Goal: Task Accomplishment & Management: Complete application form

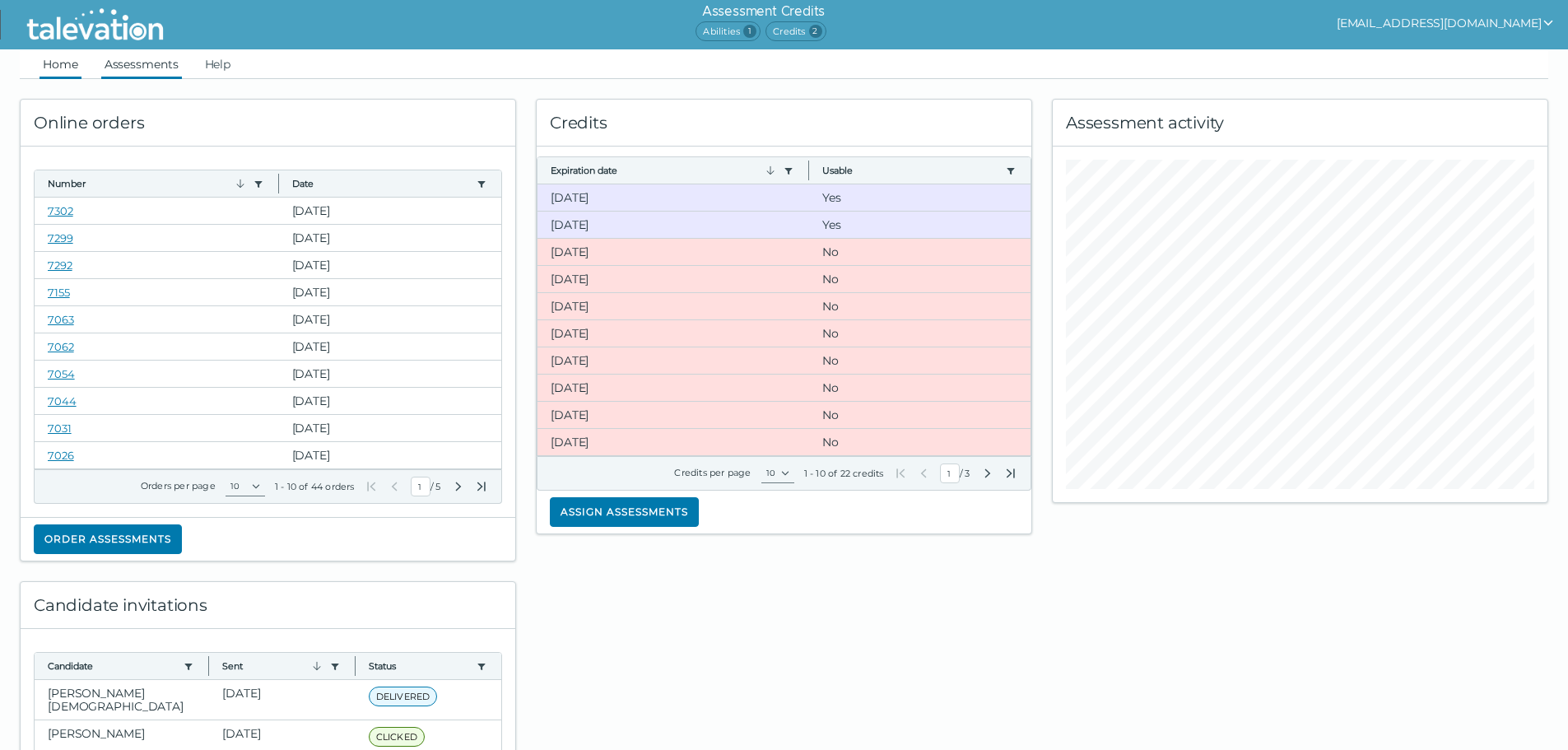
click at [155, 71] on link "Assessments" at bounding box center [141, 64] width 81 height 30
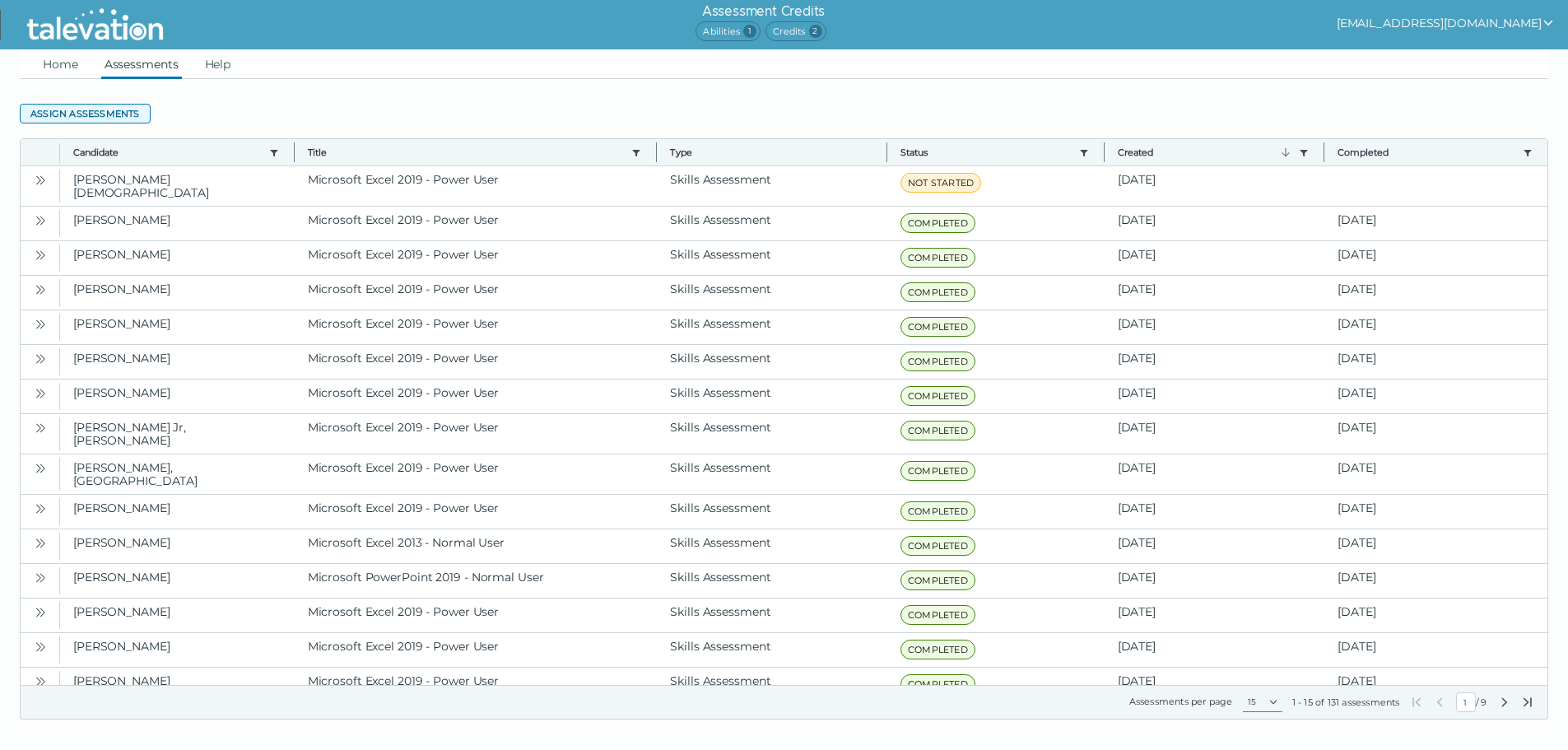
click at [103, 118] on button "Assign assessments" at bounding box center [85, 114] width 130 height 20
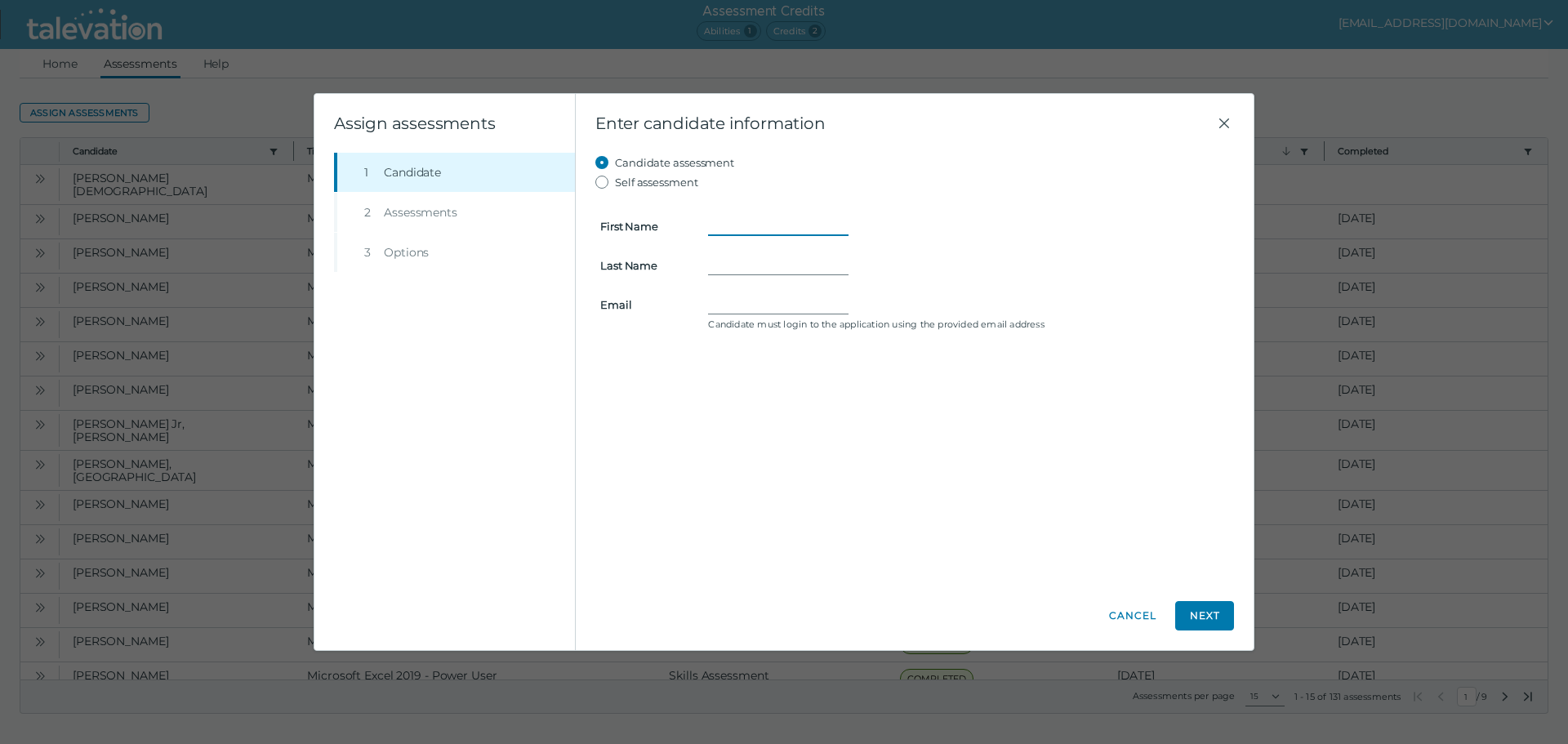
click at [749, 230] on input "First Name" at bounding box center [778, 226] width 140 height 20
type input "[PERSON_NAME]"
type input "Lo"
click at [720, 298] on input "Email" at bounding box center [778, 305] width 140 height 20
paste input "[EMAIL_ADDRESS][DOMAIN_NAME]"
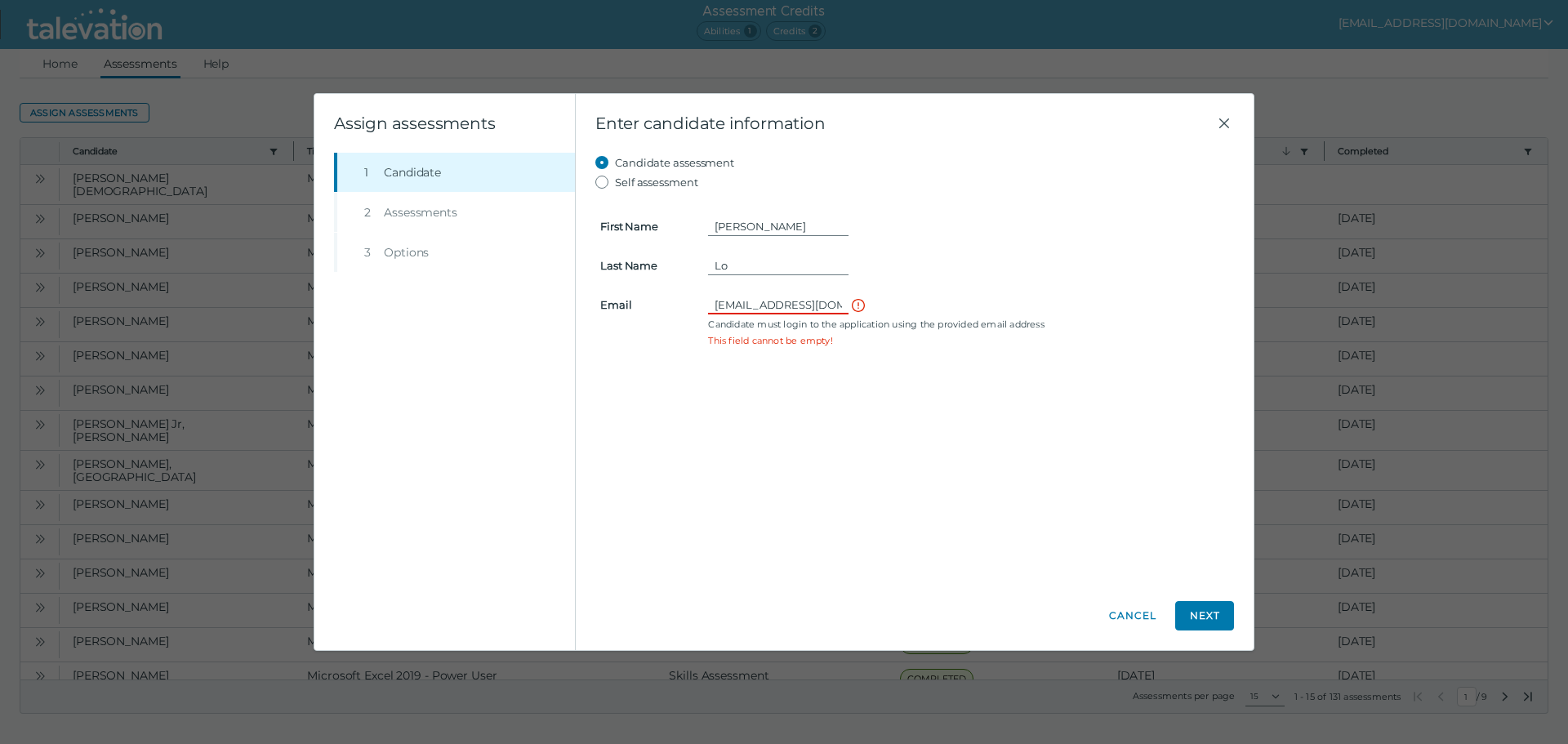
scroll to position [0, 25]
click at [1210, 620] on button "Next" at bounding box center [1205, 616] width 59 height 29
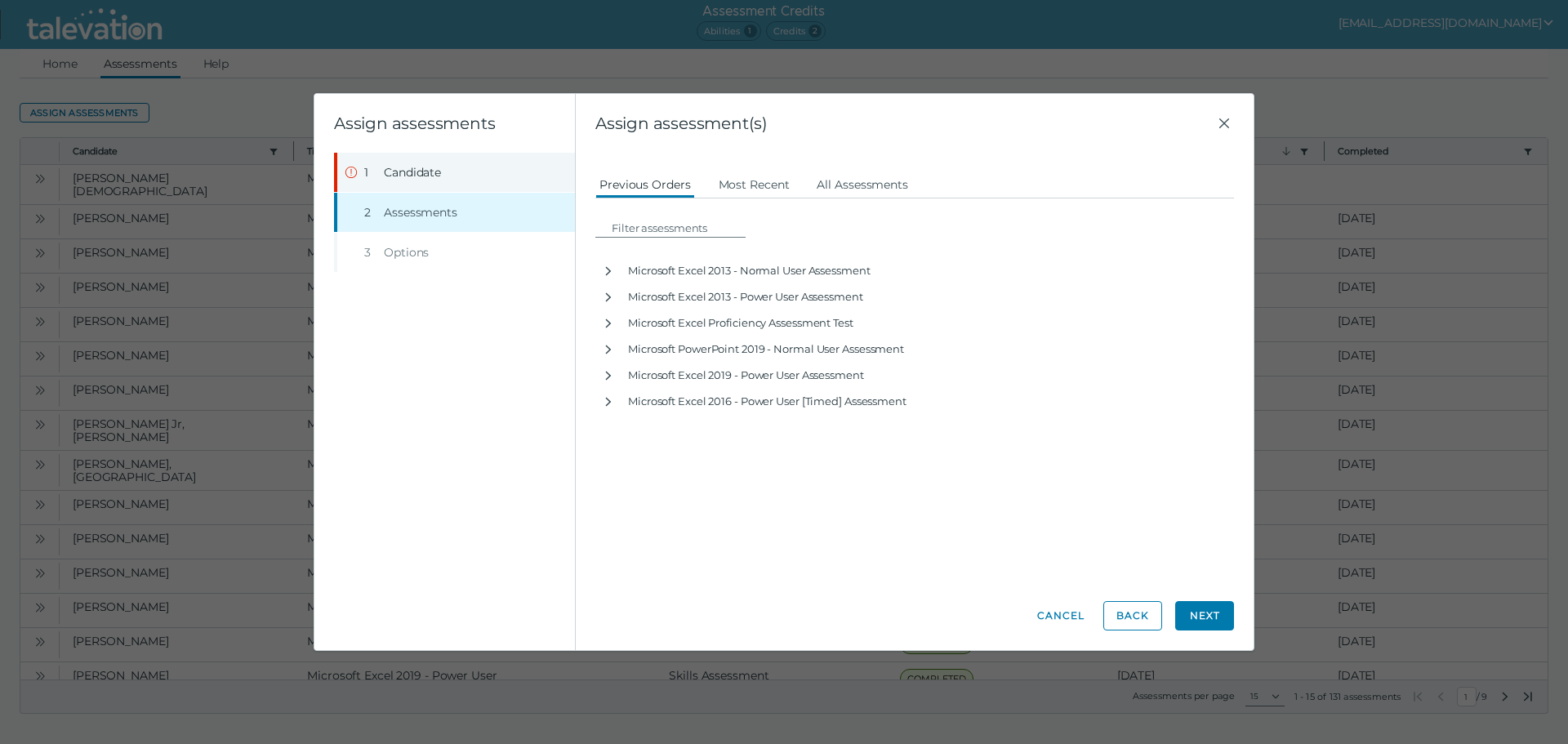
click at [458, 178] on button "Step 1 Candidate" at bounding box center [456, 173] width 237 height 39
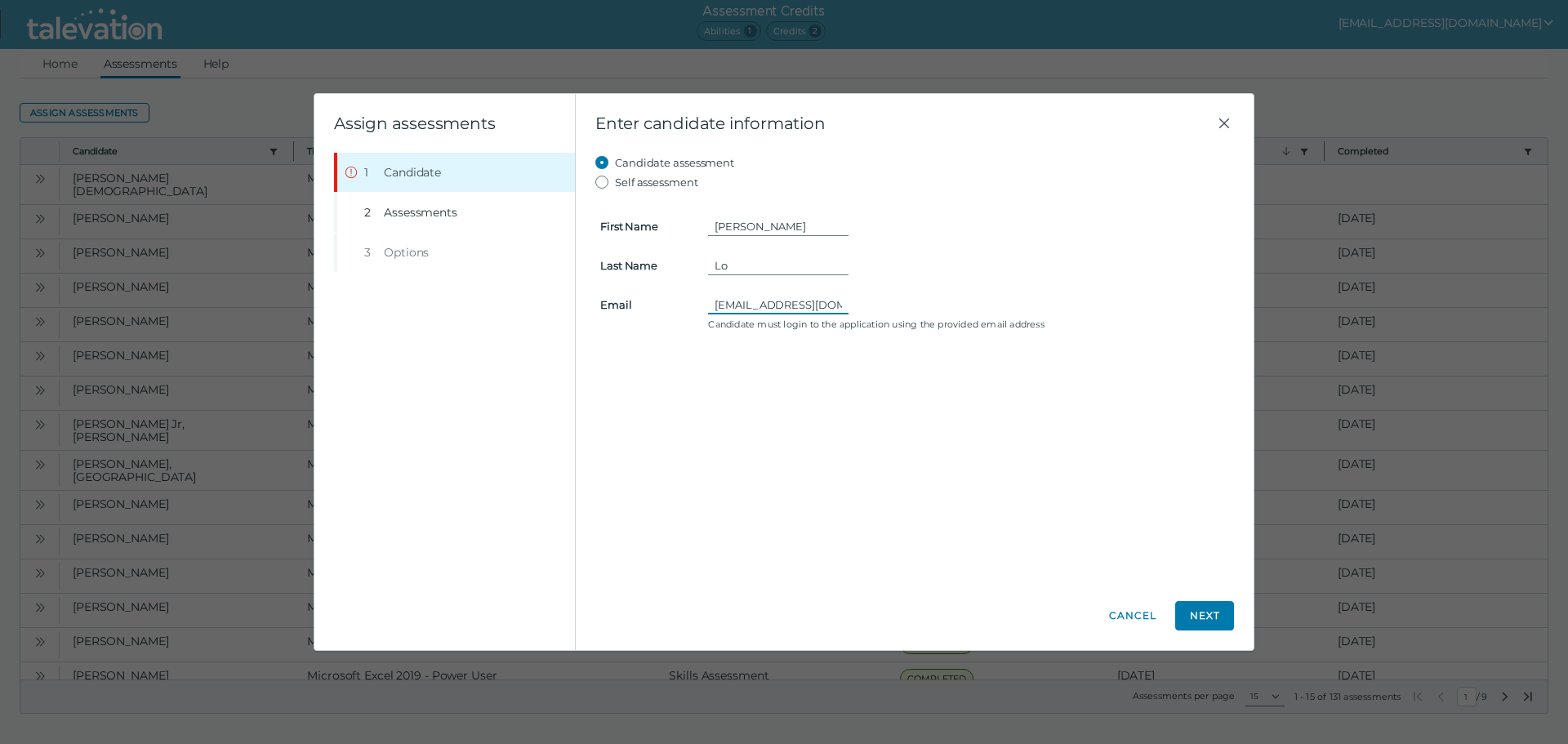
click at [714, 306] on input "[EMAIL_ADDRESS][DOMAIN_NAME]" at bounding box center [778, 305] width 140 height 20
type input "r"
type input "[EMAIL_ADDRESS][DOMAIN_NAME]"
click at [1216, 619] on button "Next" at bounding box center [1205, 616] width 59 height 29
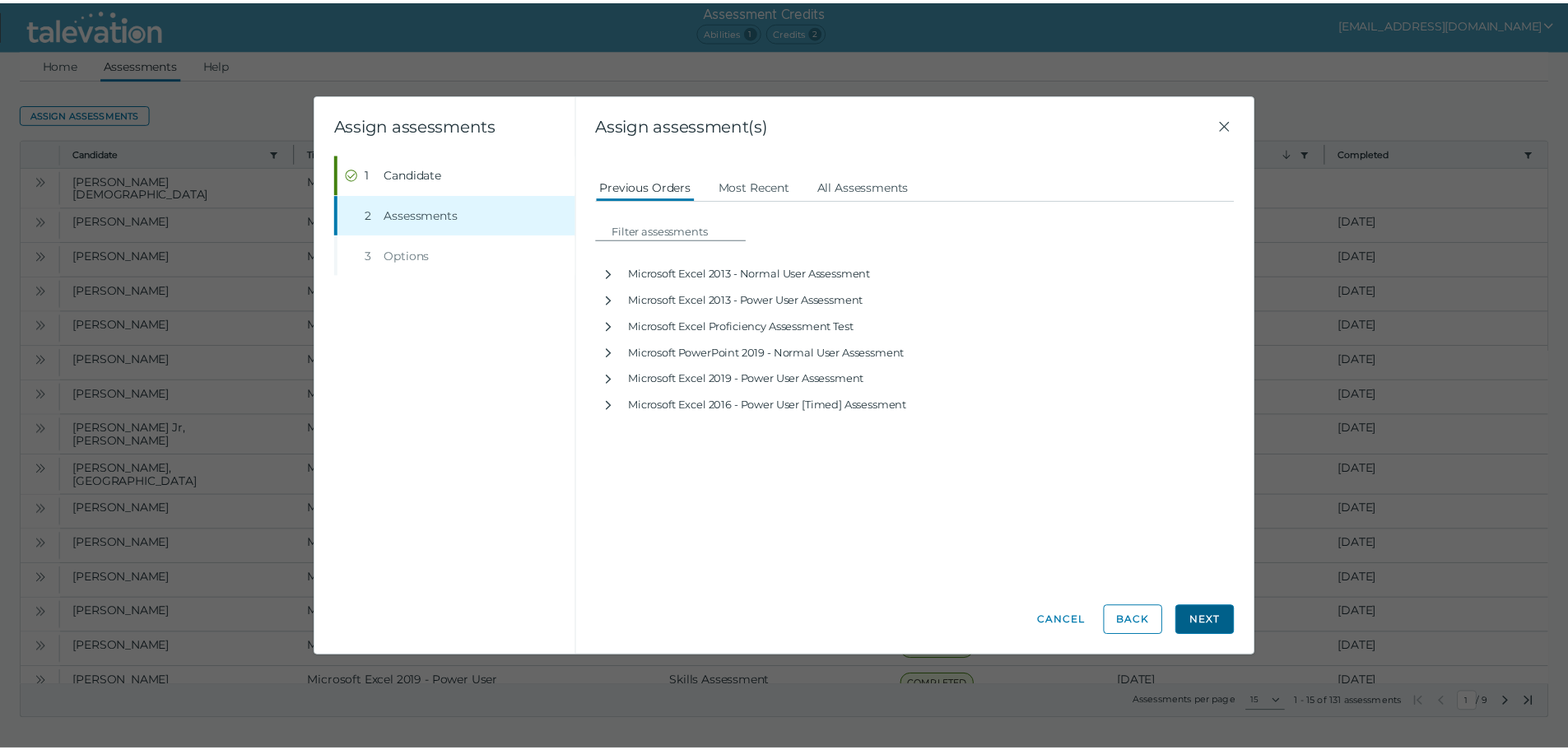
scroll to position [0, 0]
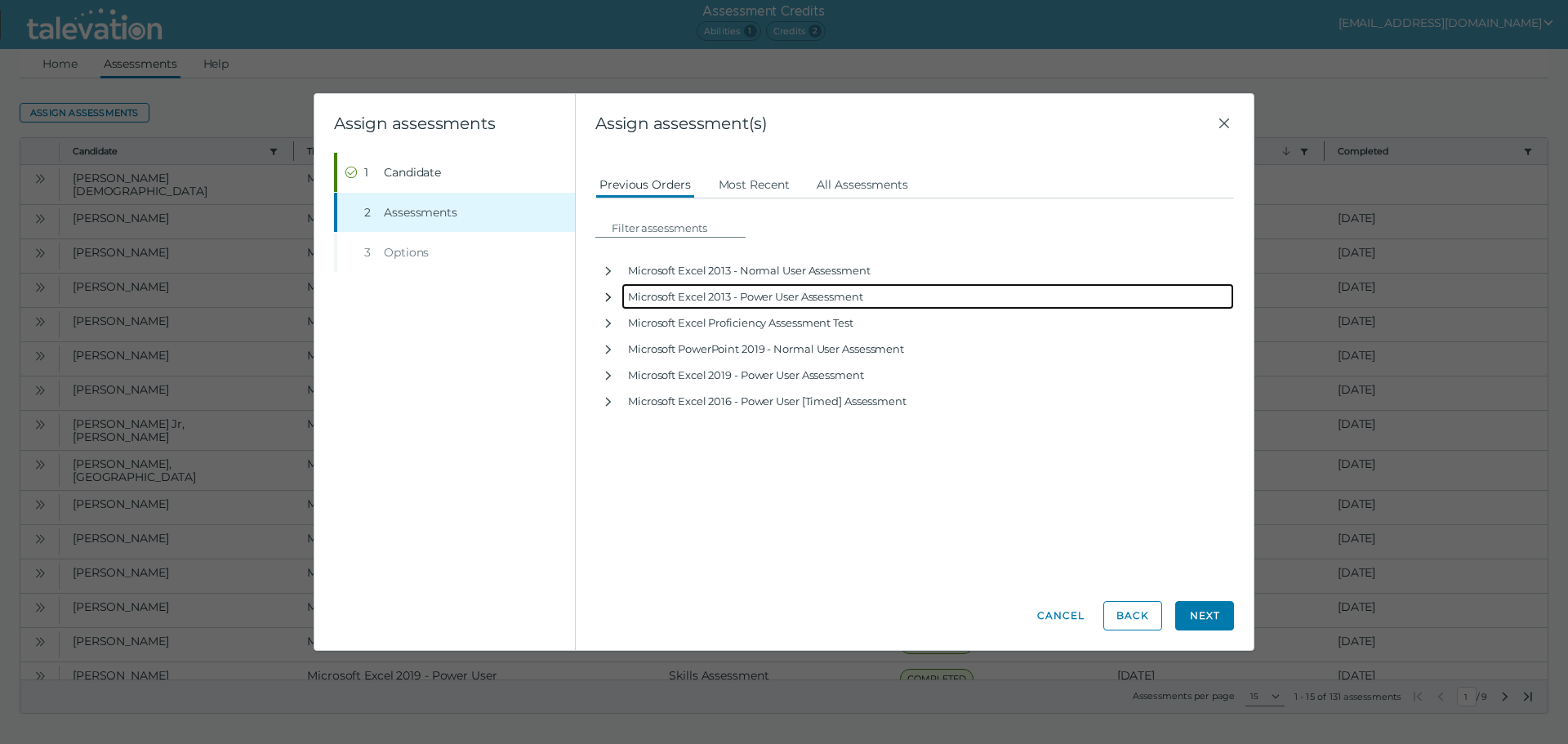
click at [608, 299] on icon "button" at bounding box center [608, 297] width 13 height 13
click at [608, 299] on icon "button" at bounding box center [608, 297] width 9 height 6
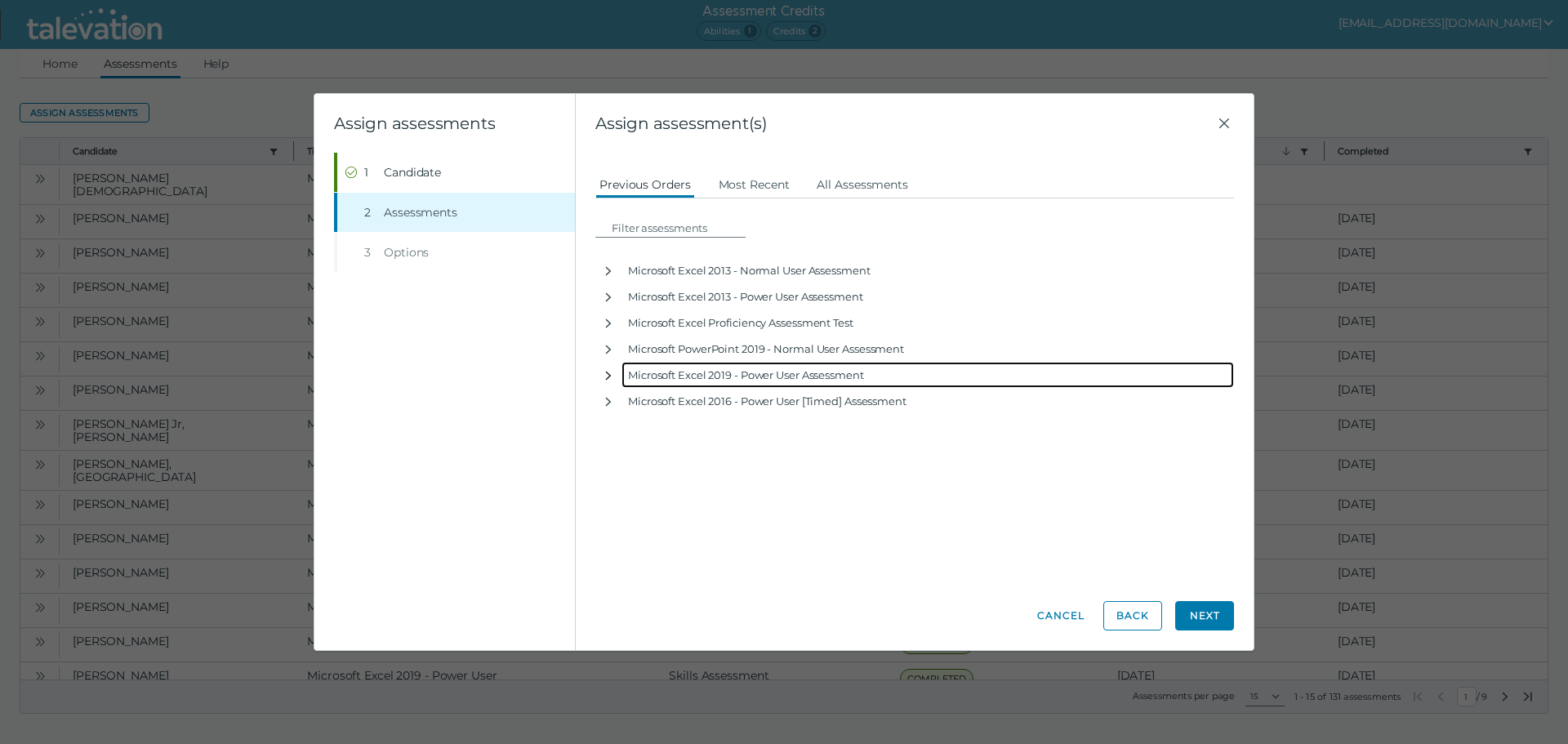
click at [611, 369] on button "button" at bounding box center [608, 374] width 26 height 26
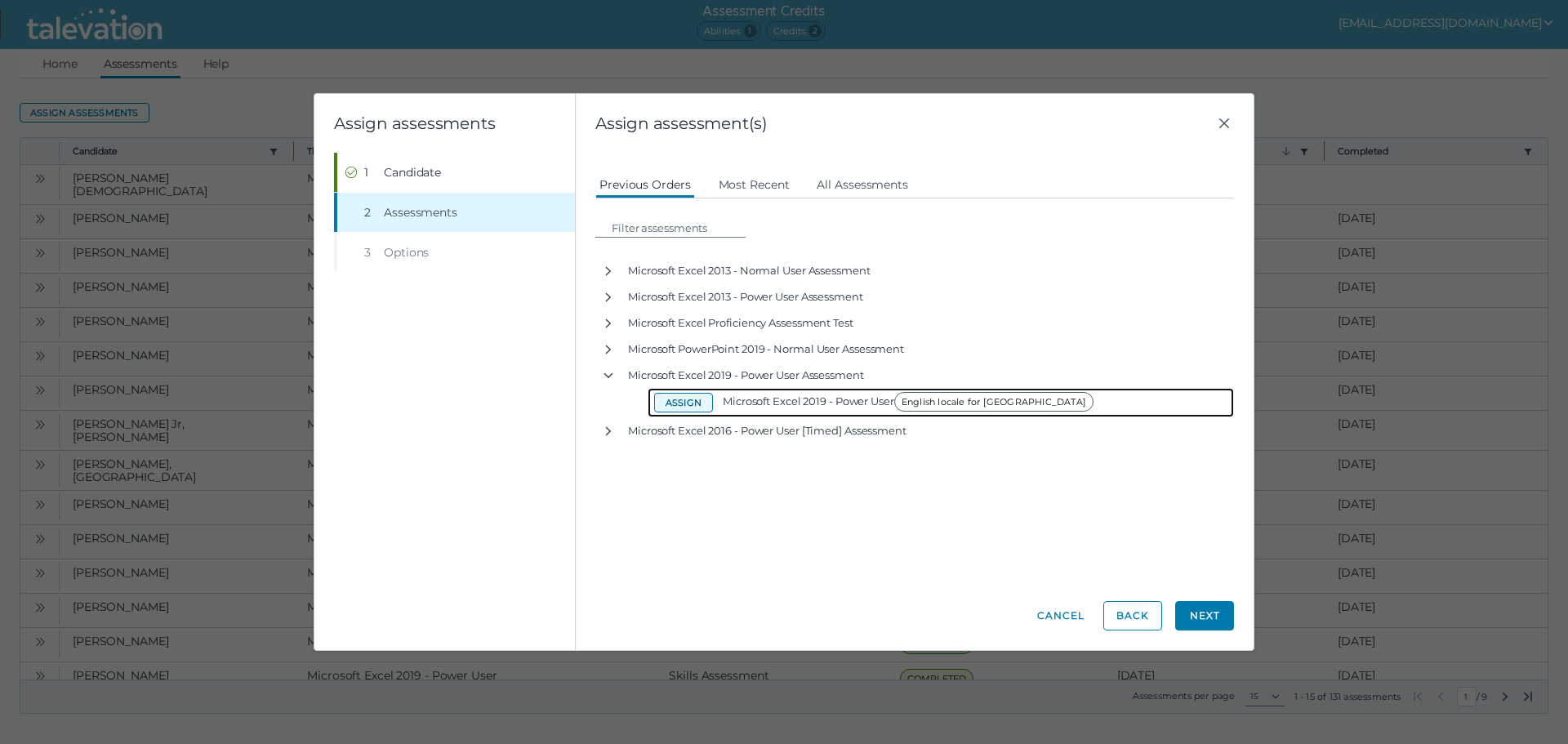
click at [680, 396] on button "Assign" at bounding box center [683, 403] width 59 height 20
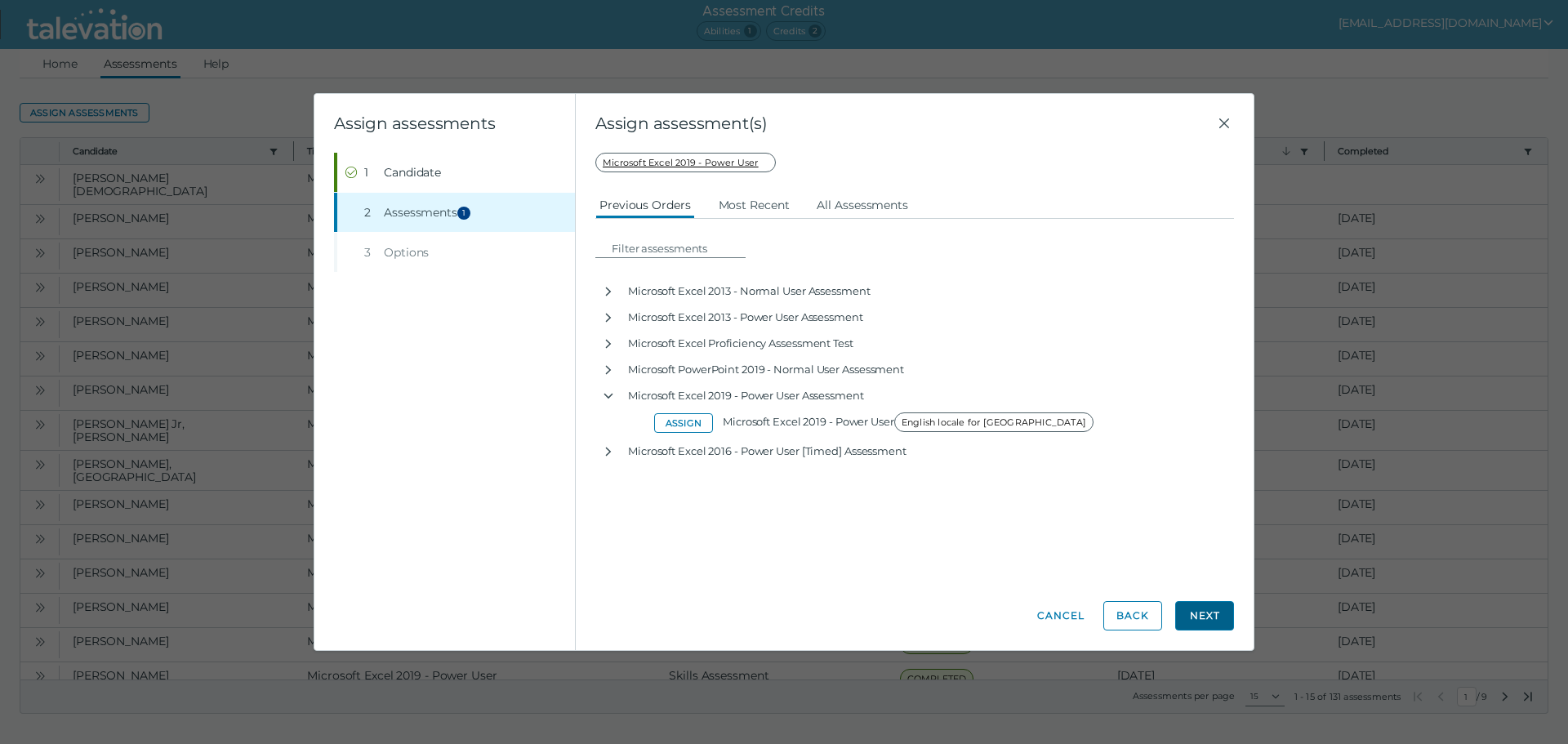
click at [1219, 612] on button "Next" at bounding box center [1205, 616] width 59 height 29
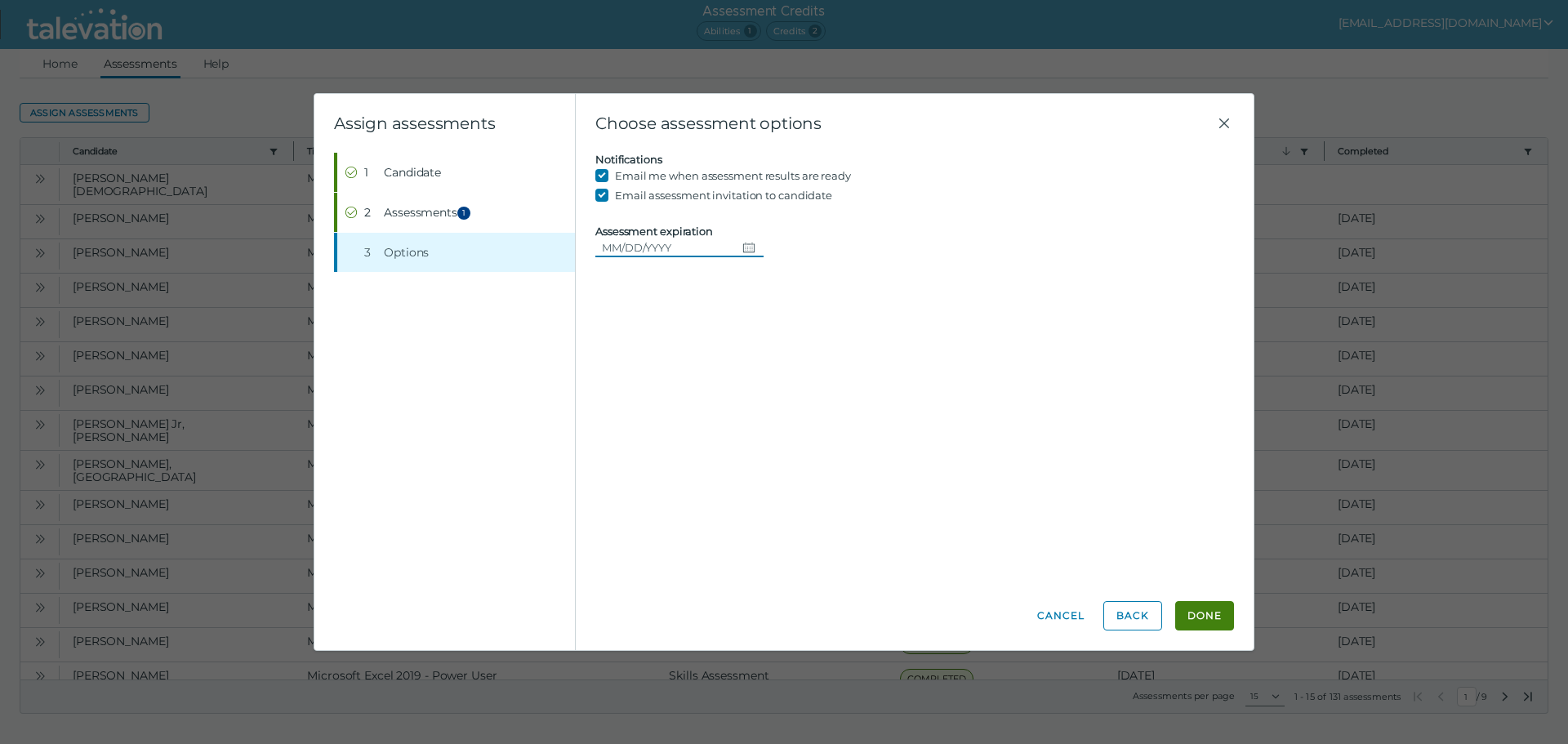
click at [601, 244] on input "Assessment expiration" at bounding box center [665, 247] width 140 height 20
click at [744, 246] on icon "Choose date" at bounding box center [748, 247] width 13 height 13
click at [776, 418] on button "15" at bounding box center [771, 414] width 29 height 29
type input "[DATE]"
click at [1209, 617] on button "Done" at bounding box center [1205, 616] width 59 height 29
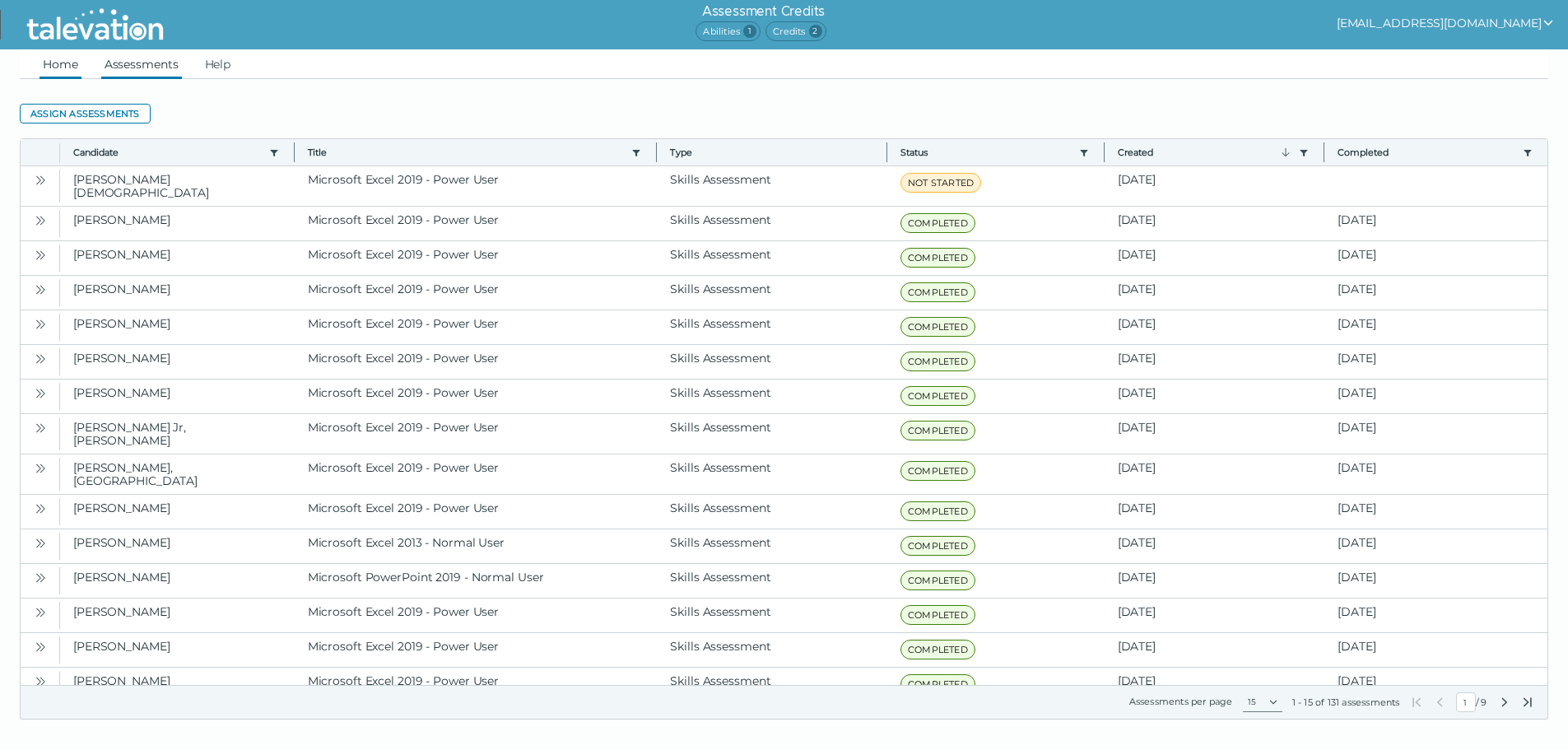
click at [61, 66] on link "Home" at bounding box center [60, 64] width 41 height 30
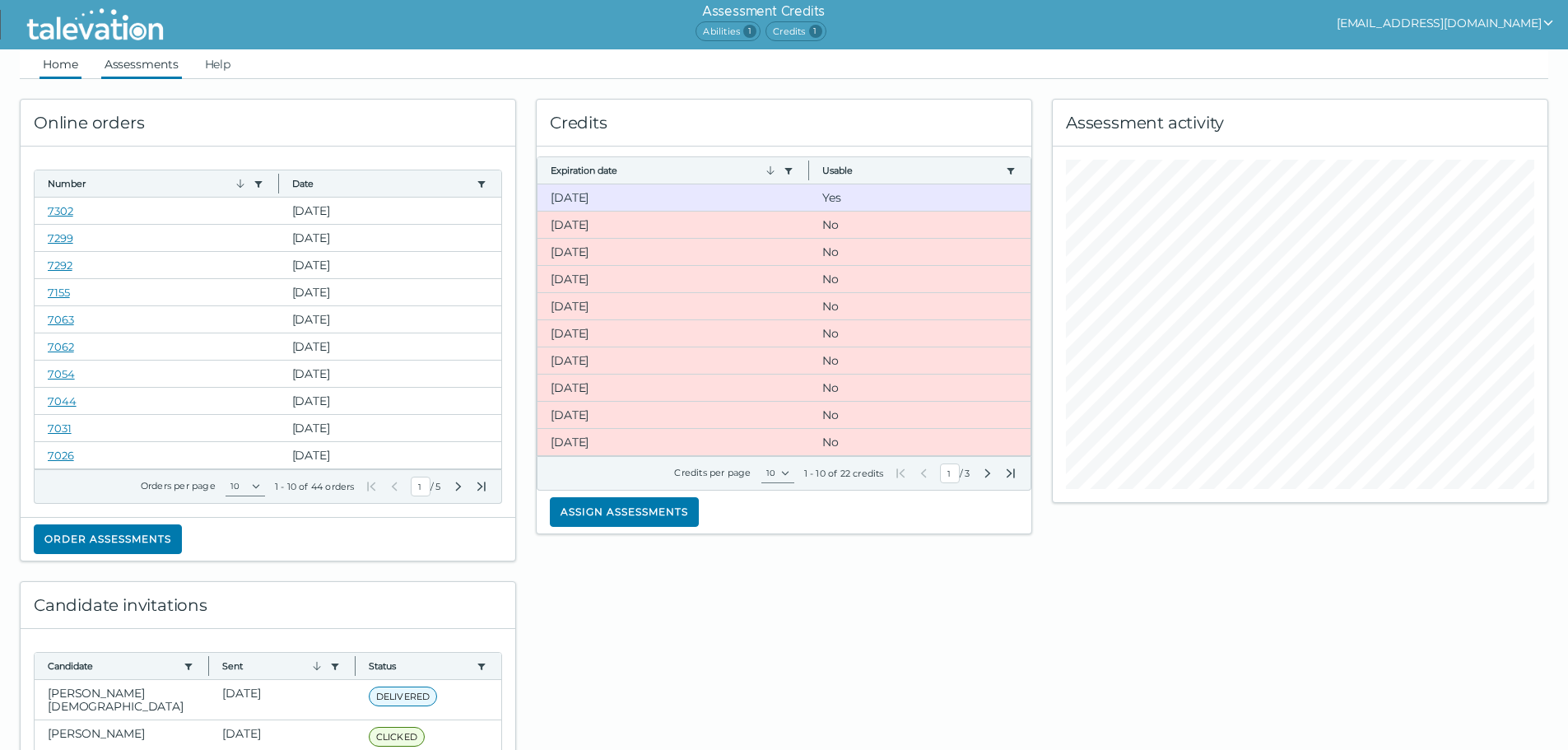
click at [144, 70] on link "Assessments" at bounding box center [141, 64] width 81 height 30
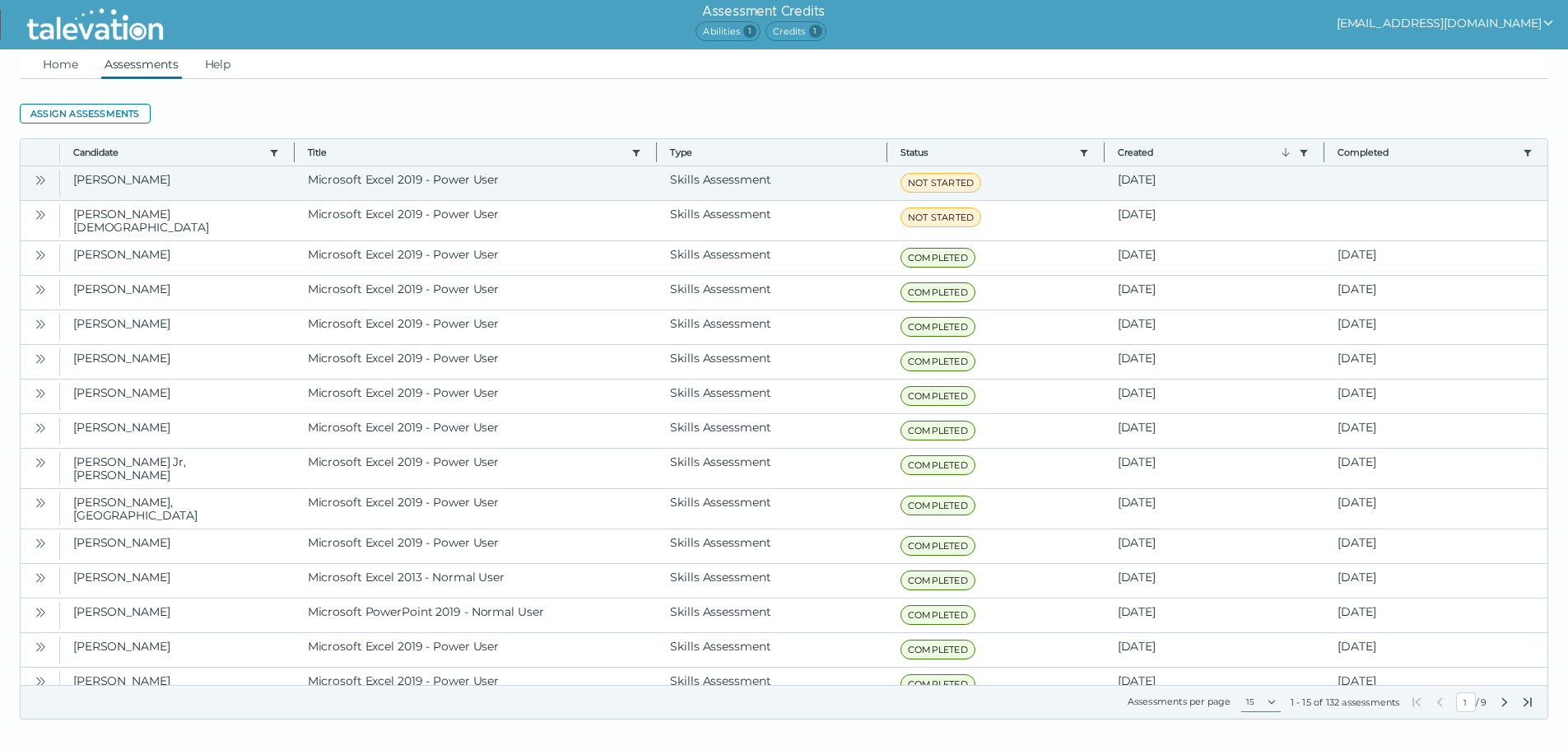
click at [42, 181] on icon "Open" at bounding box center [40, 180] width 13 height 13
